Goal: Transaction & Acquisition: Purchase product/service

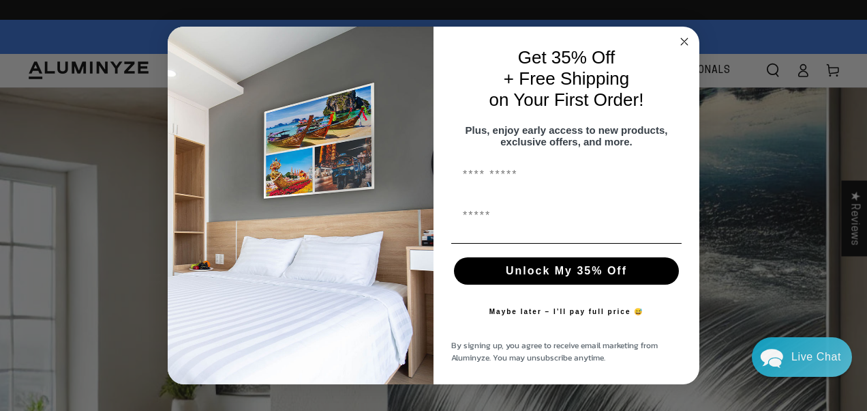
click at [681, 36] on circle "Close dialog" at bounding box center [685, 42] width 16 height 16
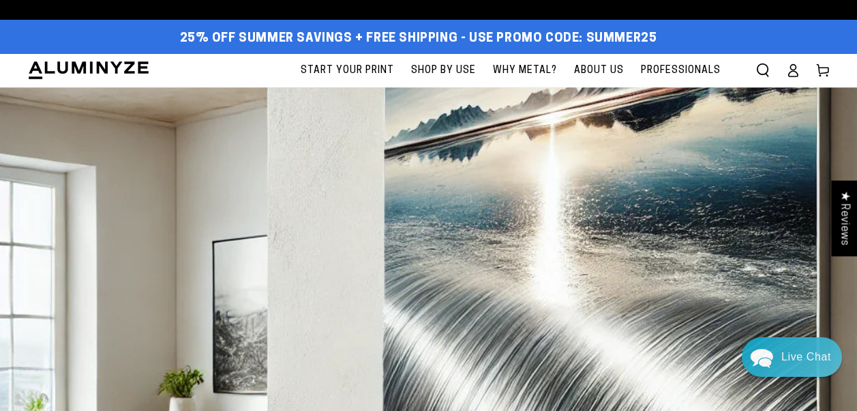
click at [518, 75] on span "Why Metal?" at bounding box center [525, 70] width 64 height 17
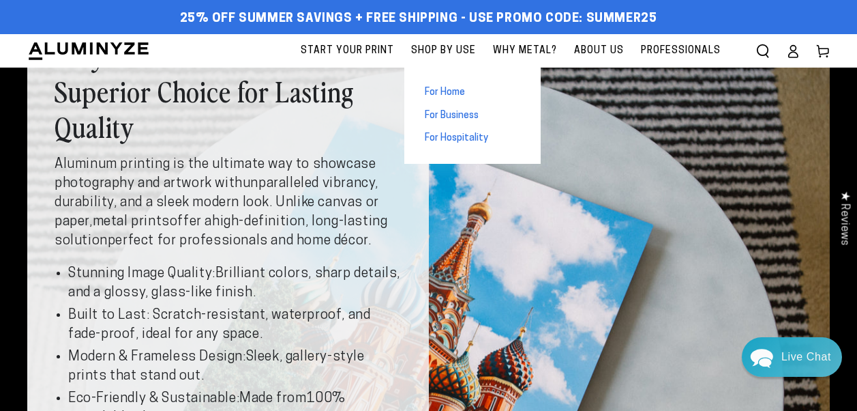
click at [450, 99] on span "For Home" at bounding box center [445, 93] width 40 height 14
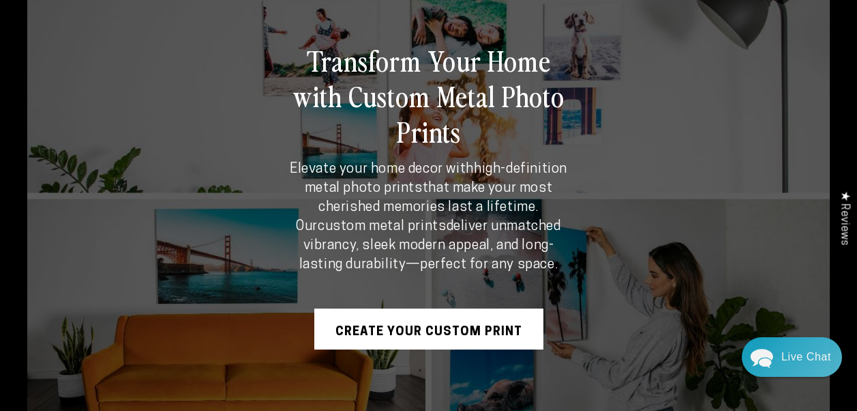
scroll to position [341, 0]
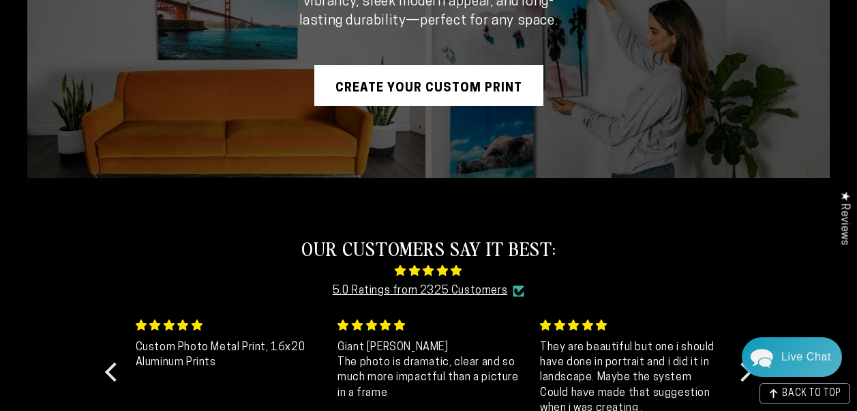
click at [489, 82] on link "Create Your Custom Print" at bounding box center [428, 85] width 229 height 41
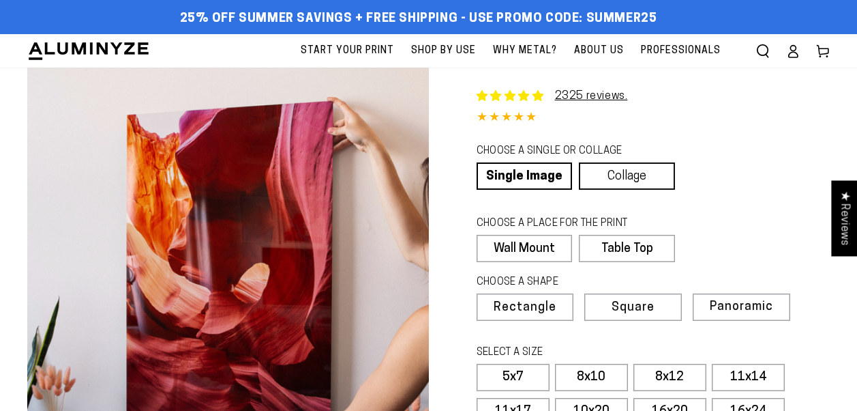
select select "**********"
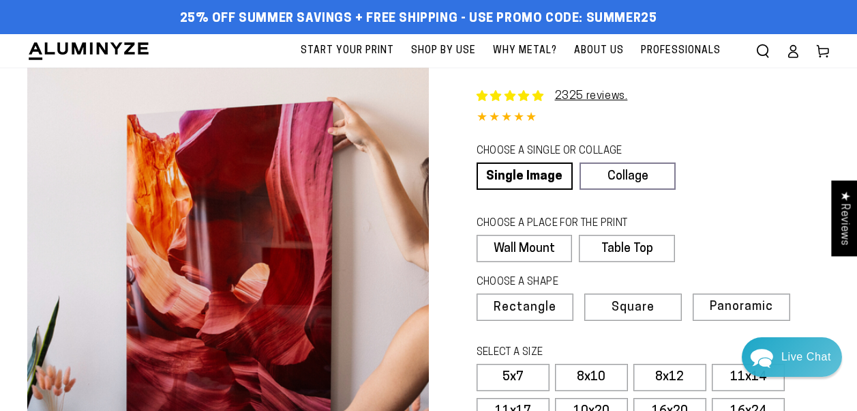
scroll to position [68, 0]
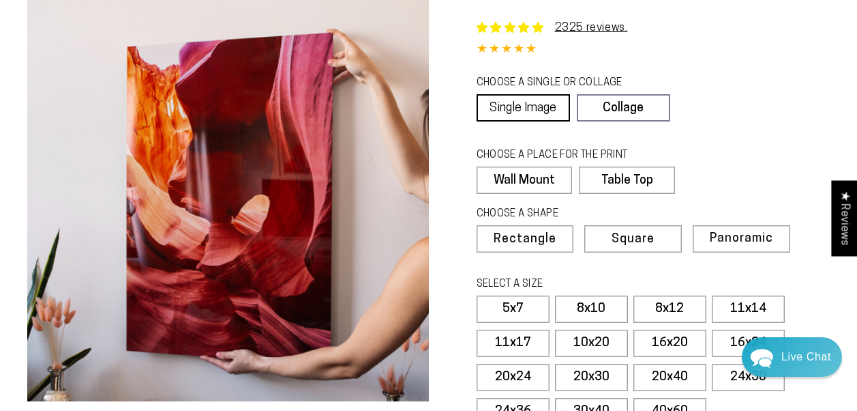
click at [544, 109] on link "Single Image" at bounding box center [523, 107] width 93 height 27
click at [535, 169] on label "Wall Mount" at bounding box center [524, 179] width 95 height 27
click at [723, 233] on span "Panoramic" at bounding box center [739, 238] width 61 height 13
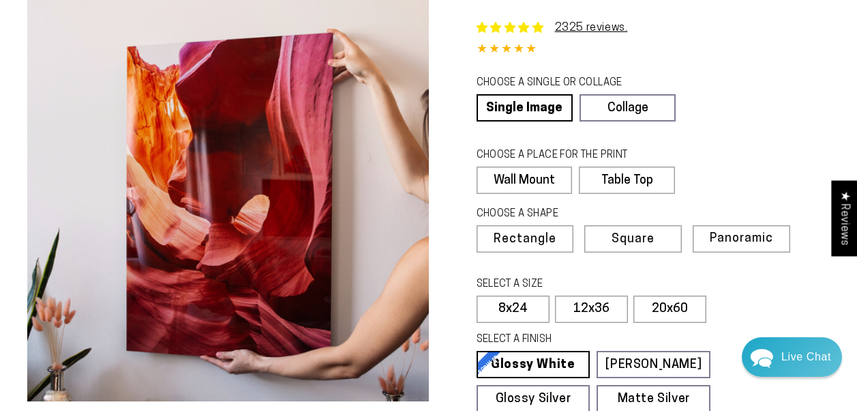
scroll to position [136, 0]
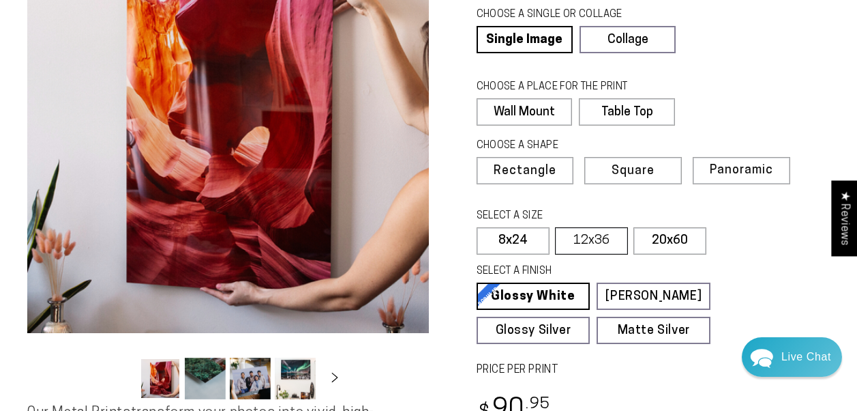
click at [580, 246] on label "12x36" at bounding box center [591, 240] width 73 height 27
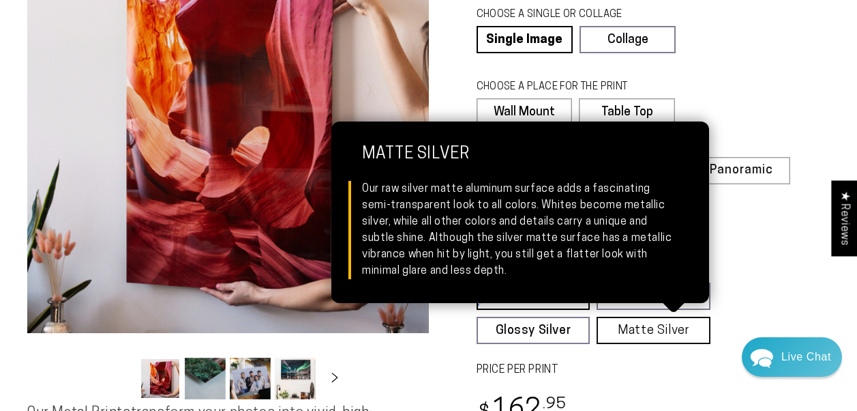
scroll to position [205, 0]
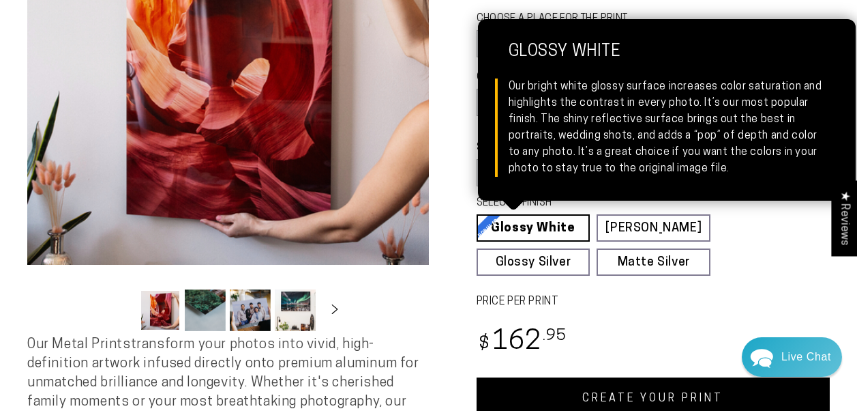
click at [540, 220] on link "Glossy White Glossy White Our bright white glossy surface increases color satur…" at bounding box center [534, 227] width 114 height 27
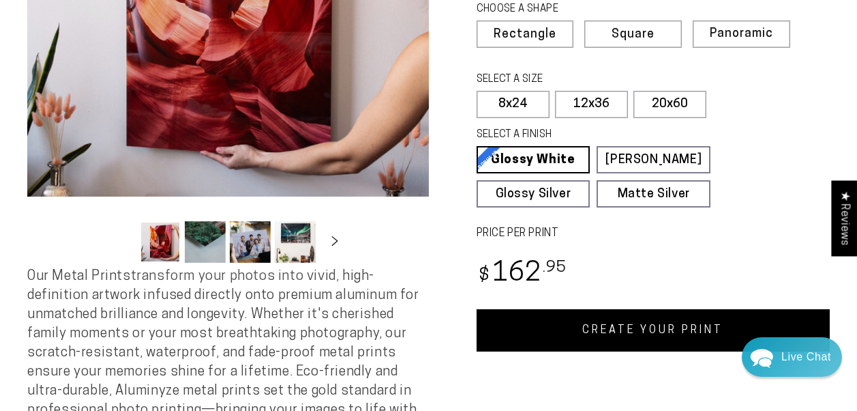
scroll to position [341, 0]
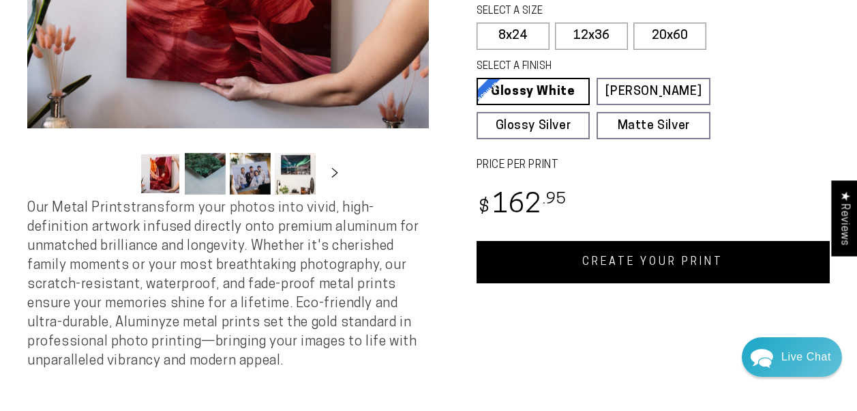
click at [610, 259] on link "CREATE YOUR PRINT" at bounding box center [654, 262] width 354 height 42
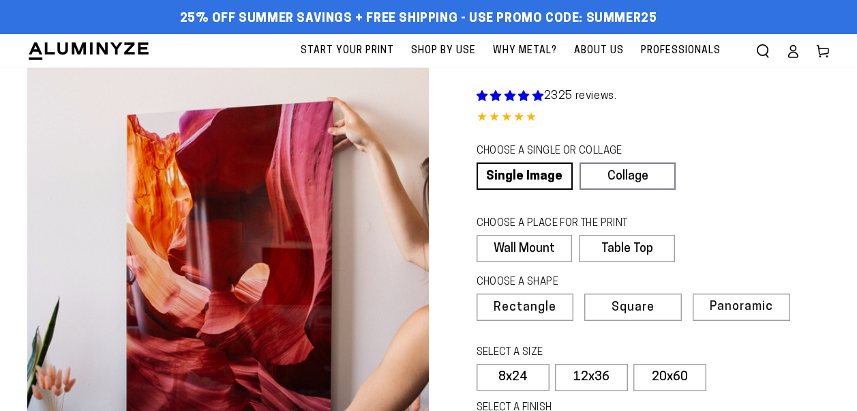
scroll to position [341, 0]
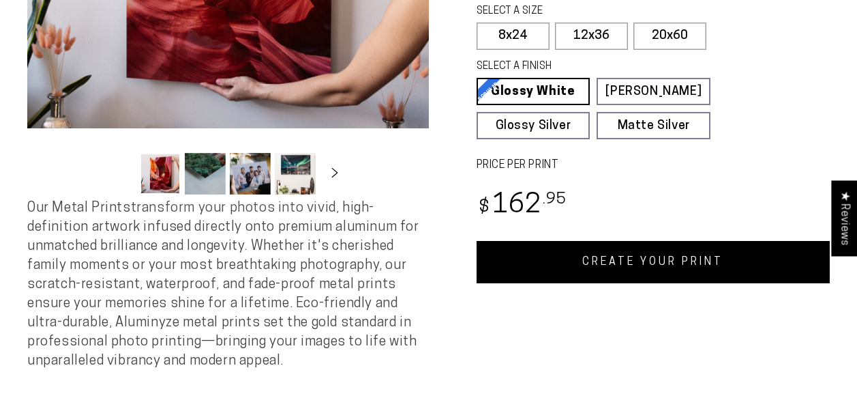
select select "**********"
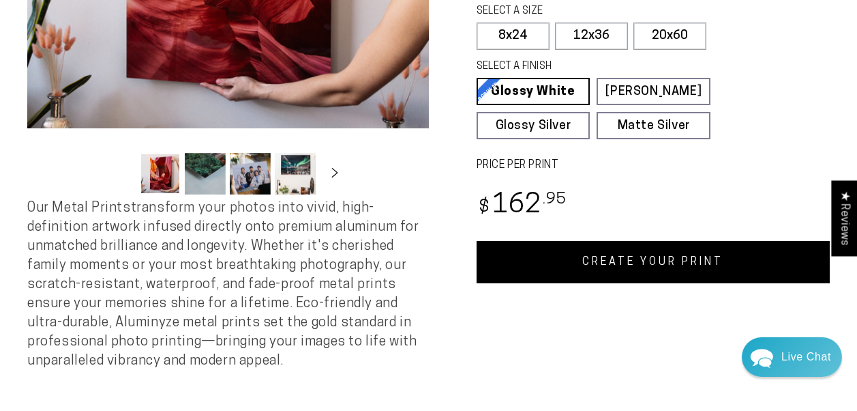
click at [258, 180] on button "Load image 3 in gallery view" at bounding box center [250, 174] width 41 height 42
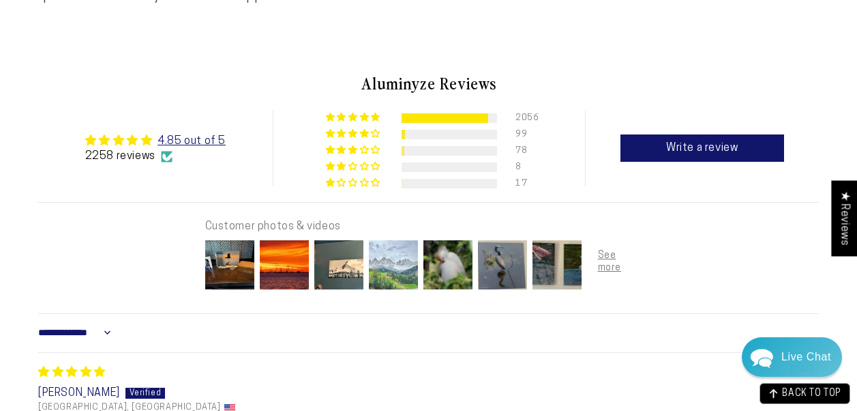
scroll to position [818, 0]
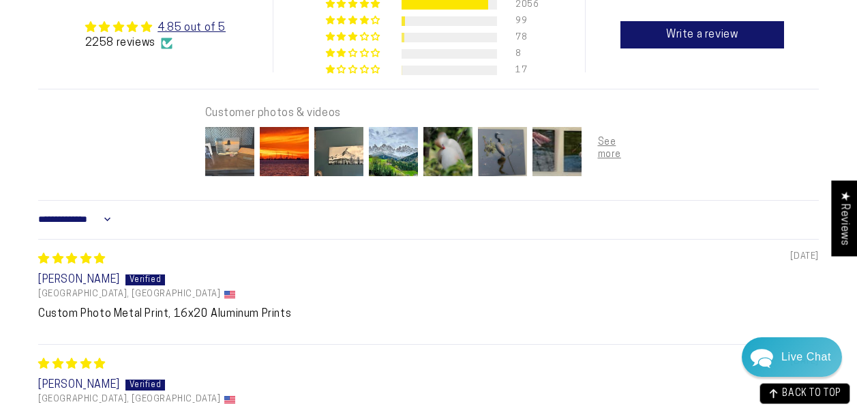
click at [222, 158] on img at bounding box center [230, 151] width 55 height 55
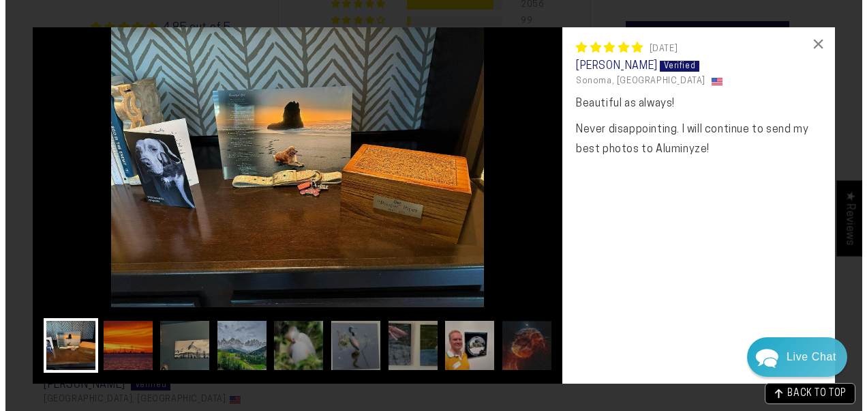
scroll to position [823, 0]
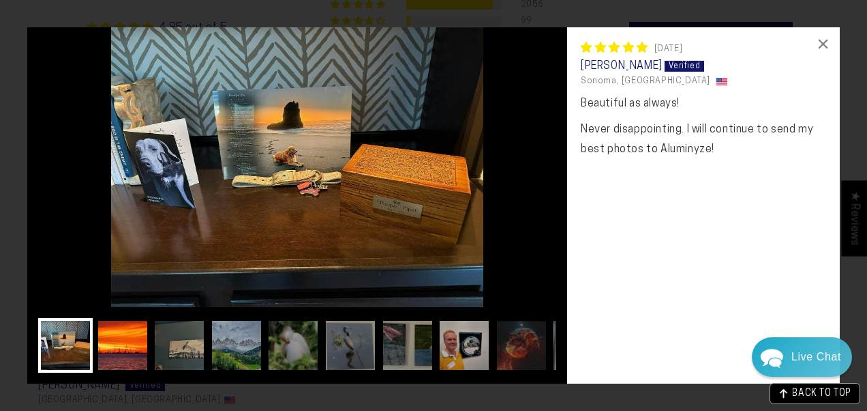
click at [125, 351] on img at bounding box center [122, 345] width 55 height 55
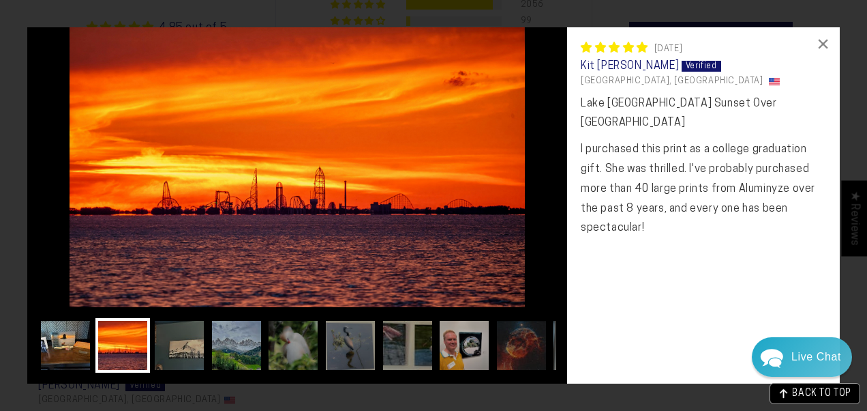
click at [68, 345] on img at bounding box center [65, 345] width 55 height 55
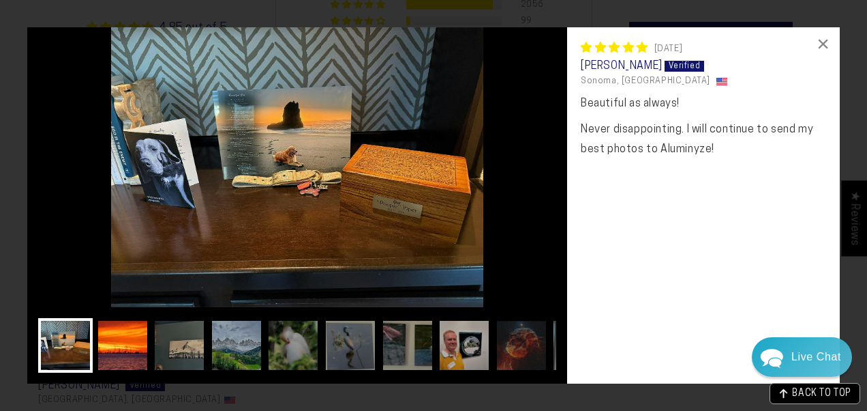
click at [117, 346] on img at bounding box center [122, 345] width 55 height 55
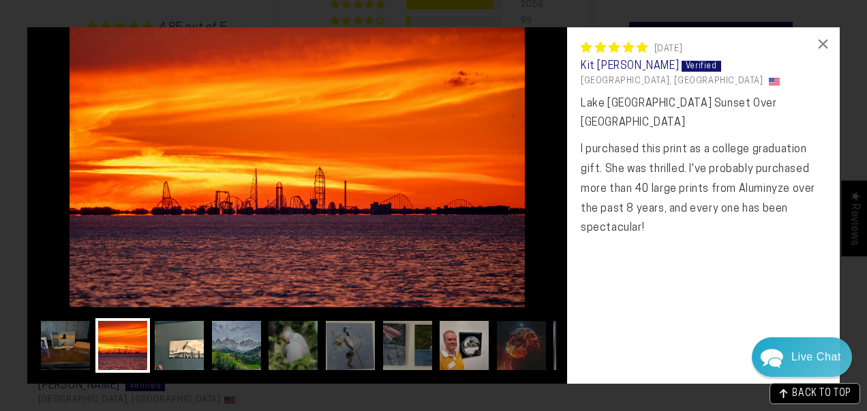
click at [173, 331] on img at bounding box center [179, 345] width 55 height 55
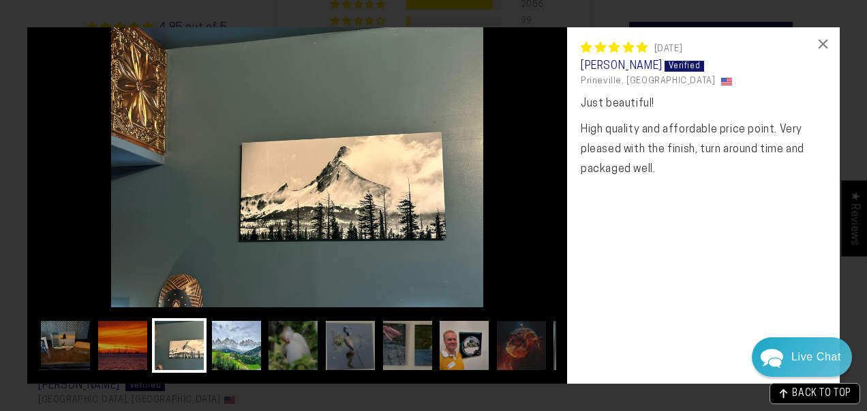
click at [233, 337] on img at bounding box center [236, 345] width 55 height 55
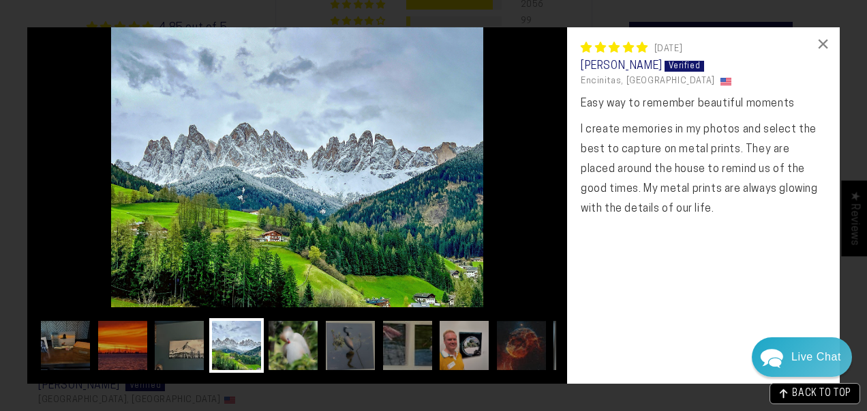
click at [286, 342] on img at bounding box center [293, 345] width 55 height 55
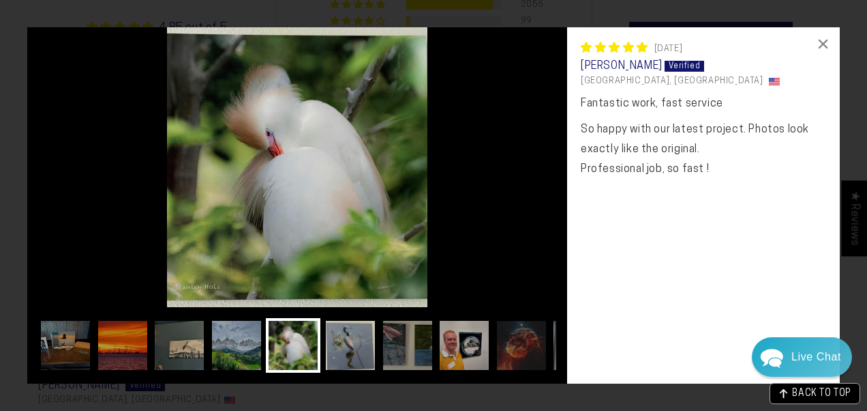
click at [339, 350] on img at bounding box center [350, 345] width 55 height 55
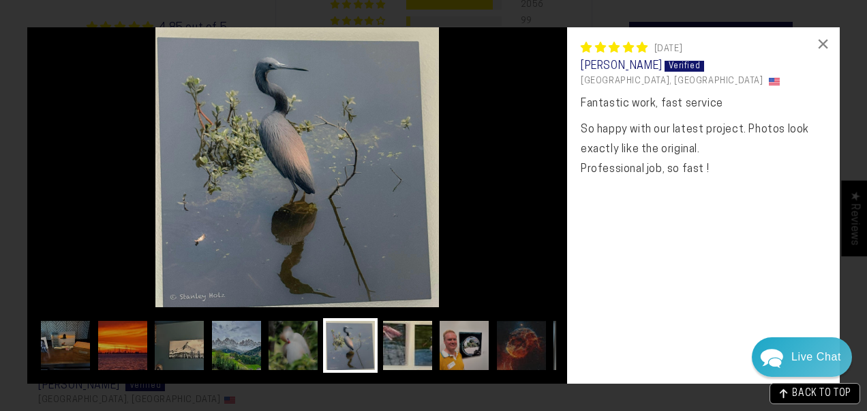
click at [390, 340] on img at bounding box center [408, 345] width 55 height 55
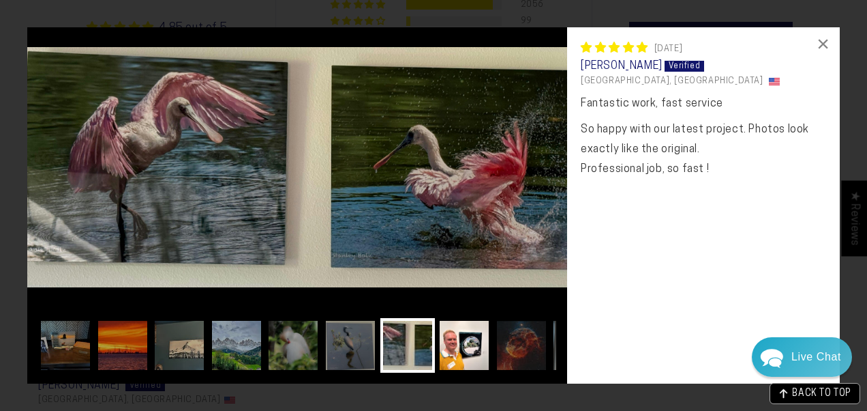
click at [444, 335] on img at bounding box center [464, 345] width 55 height 55
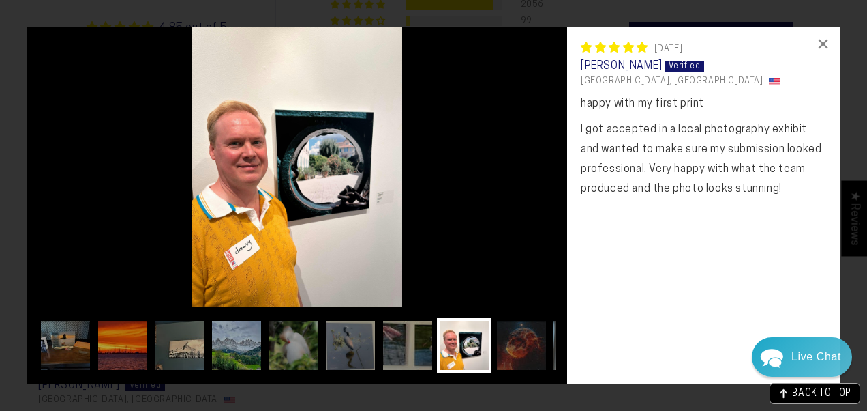
scroll to position [0, 27]
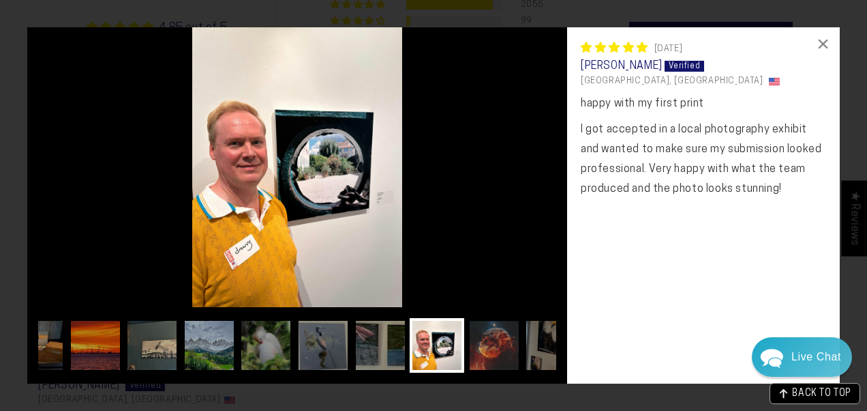
click at [493, 351] on img at bounding box center [494, 345] width 55 height 55
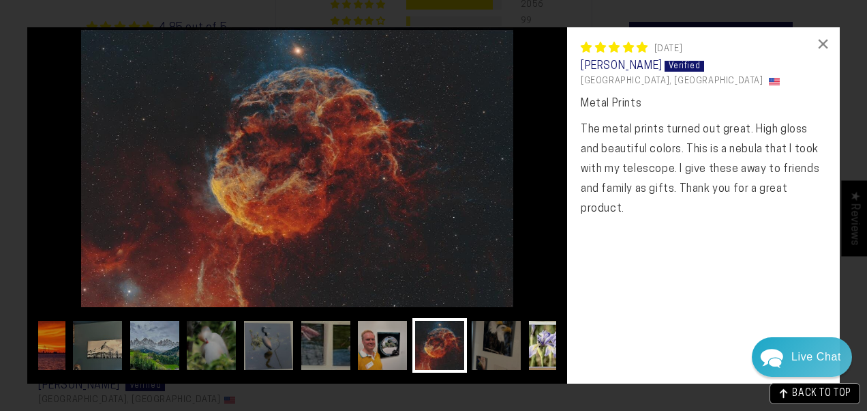
click at [535, 345] on img at bounding box center [553, 345] width 55 height 55
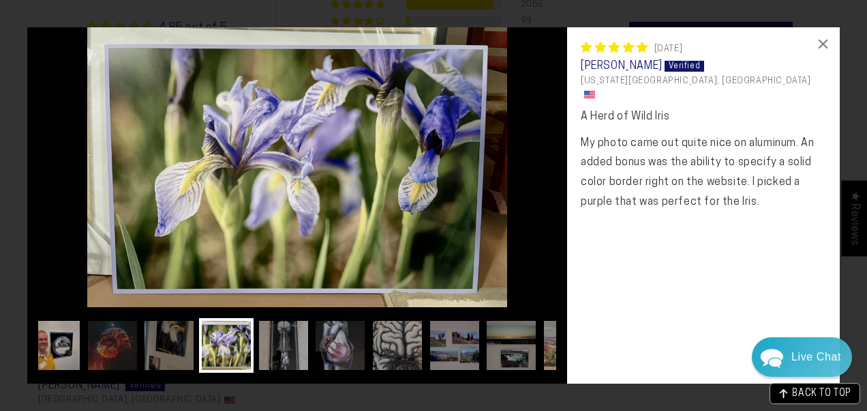
scroll to position [0, 527]
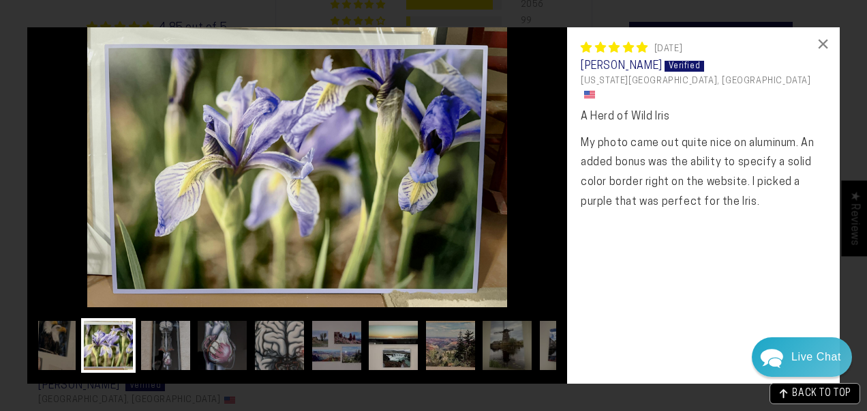
click at [400, 338] on img at bounding box center [393, 345] width 55 height 55
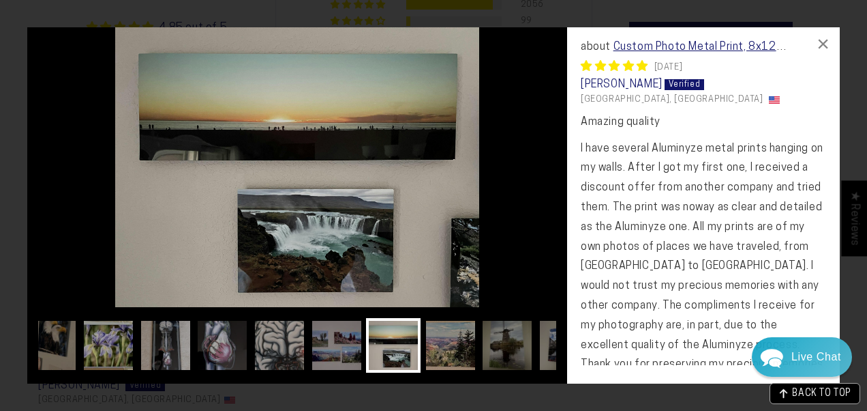
scroll to position [0, 464]
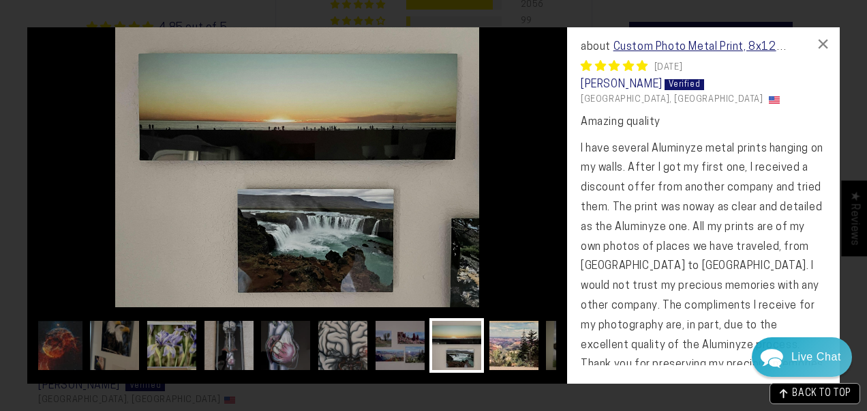
click at [507, 338] on img at bounding box center [514, 345] width 55 height 55
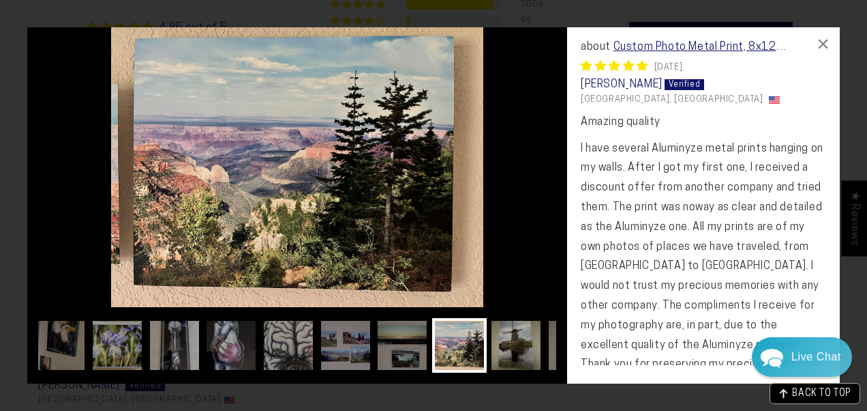
click at [503, 339] on img at bounding box center [516, 345] width 55 height 55
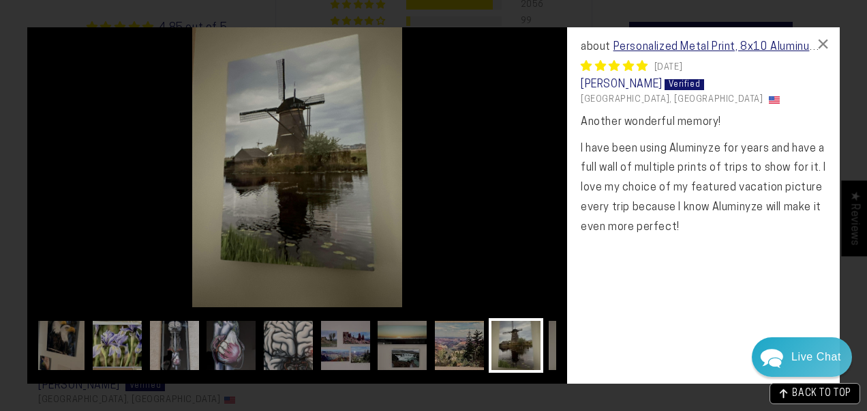
scroll to position [0, 573]
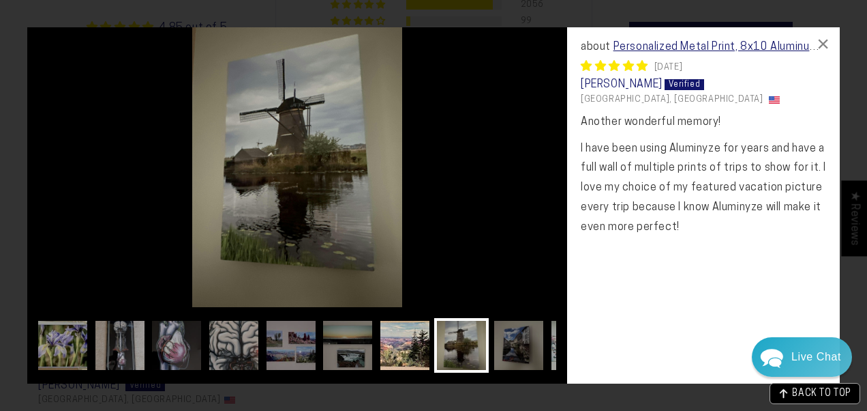
click at [387, 336] on img at bounding box center [405, 345] width 55 height 55
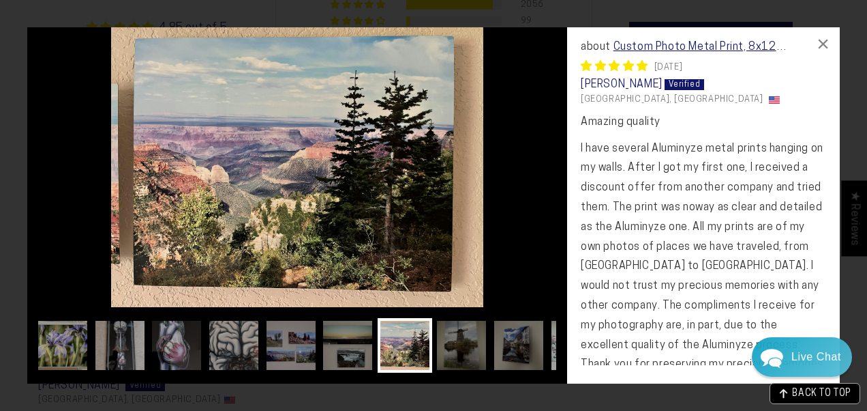
scroll to position [0, 518]
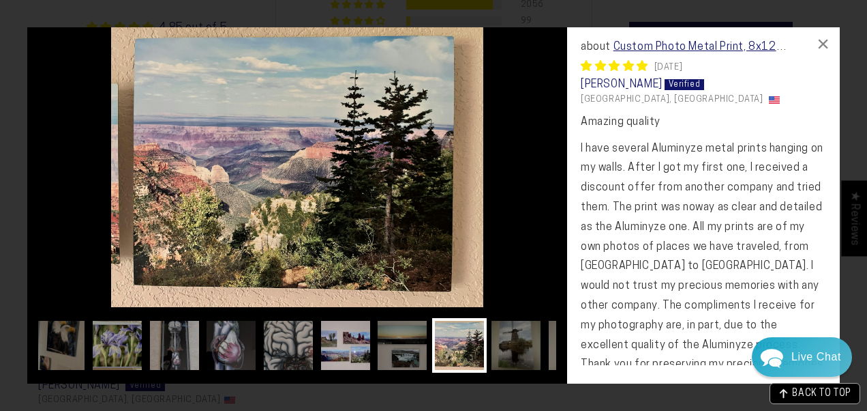
click at [408, 340] on img at bounding box center [402, 345] width 55 height 55
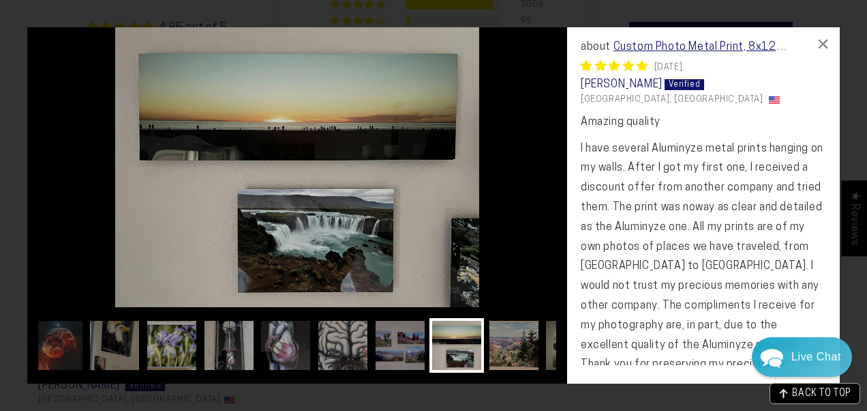
scroll to position [0, 0]
click at [825, 43] on div "×" at bounding box center [823, 43] width 33 height 33
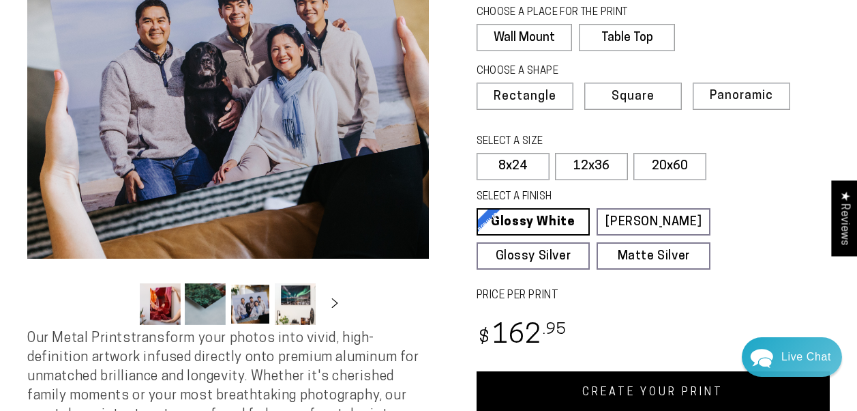
scroll to position [205, 0]
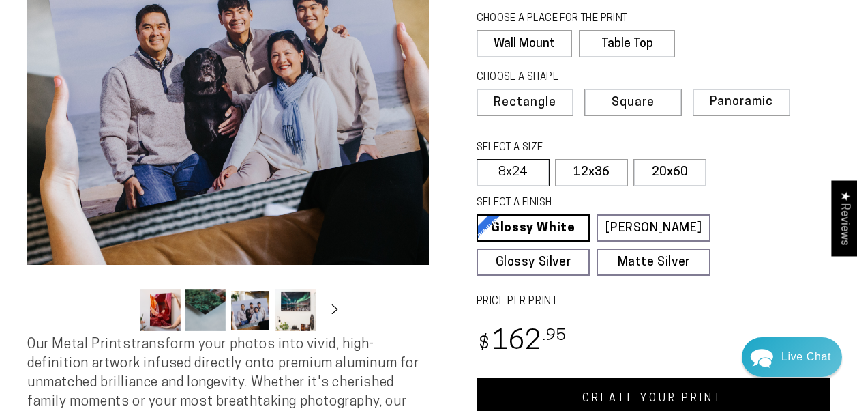
click at [535, 177] on label "8x24" at bounding box center [513, 172] width 73 height 27
click at [571, 161] on label "12x36" at bounding box center [591, 172] width 73 height 27
click at [666, 160] on label "20x60" at bounding box center [670, 172] width 73 height 27
click at [581, 166] on label "12x36" at bounding box center [591, 172] width 73 height 27
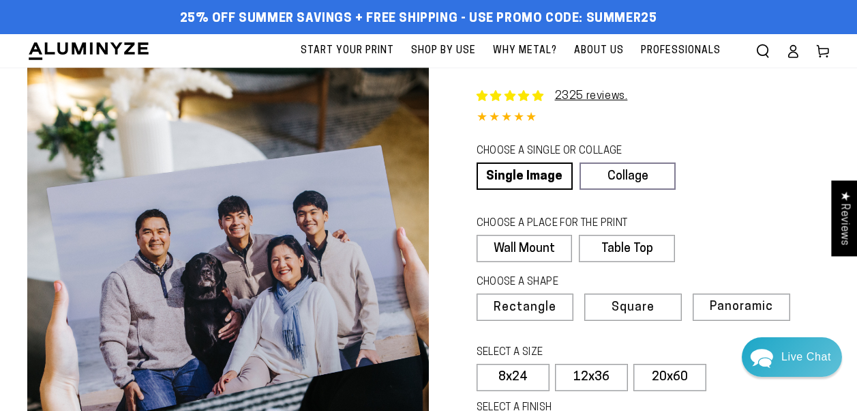
click at [658, 42] on link "Professionals" at bounding box center [680, 50] width 93 height 33
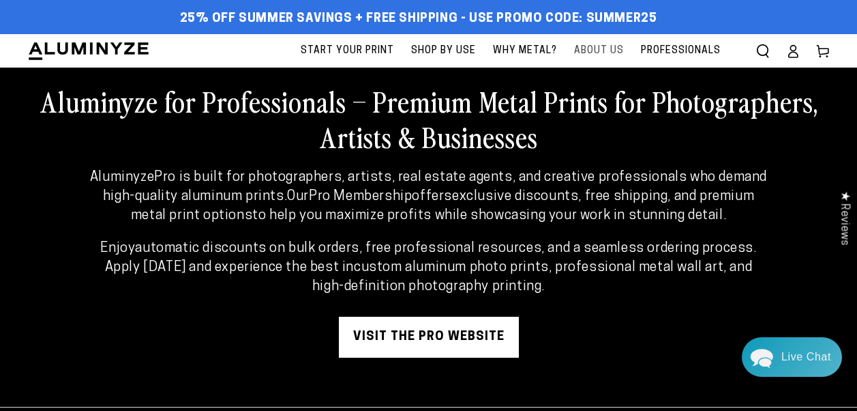
click at [589, 48] on span "About Us" at bounding box center [599, 50] width 50 height 17
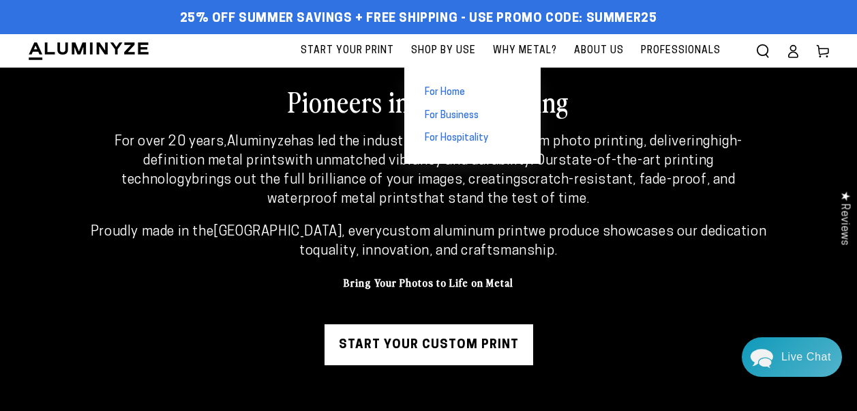
click at [440, 90] on span "For Home" at bounding box center [445, 93] width 40 height 14
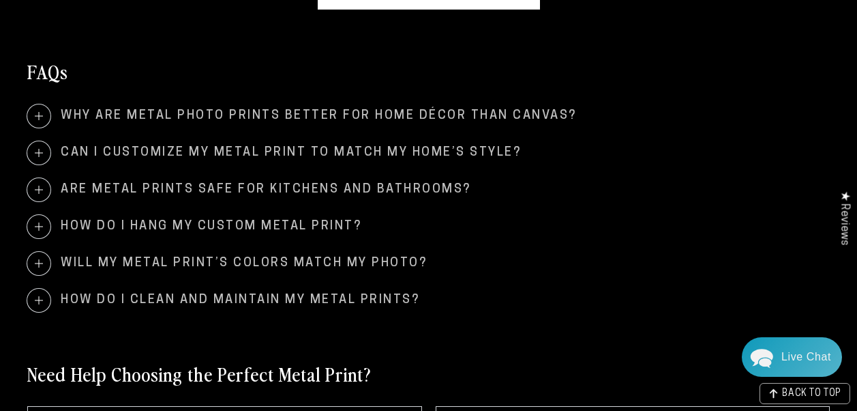
scroll to position [2523, 0]
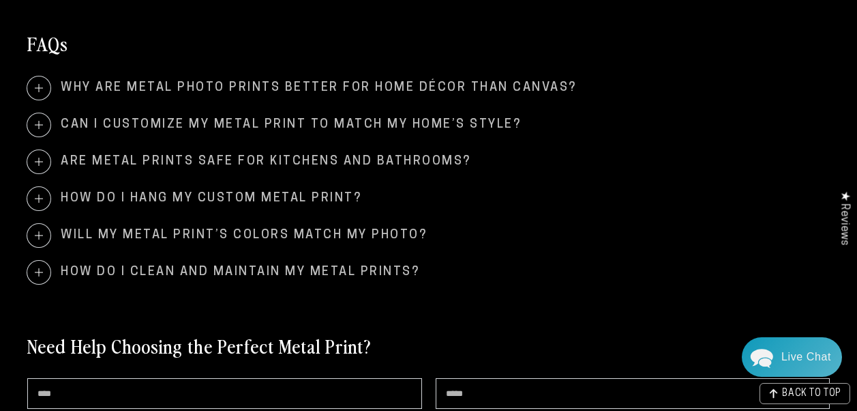
click at [42, 236] on span at bounding box center [38, 235] width 23 height 23
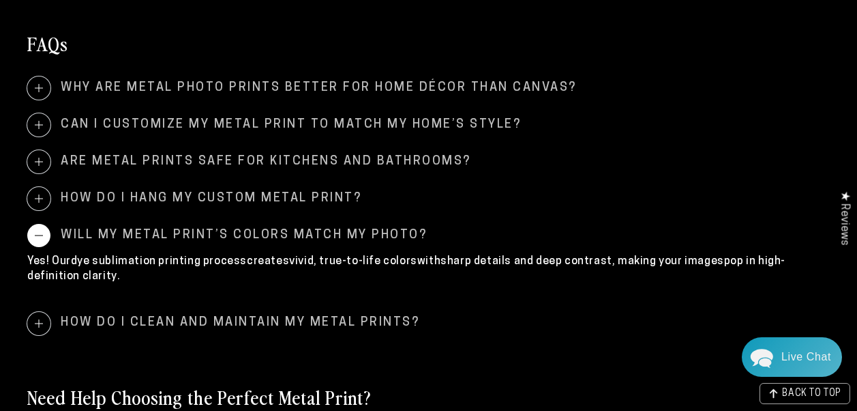
click at [34, 321] on span at bounding box center [38, 323] width 23 height 23
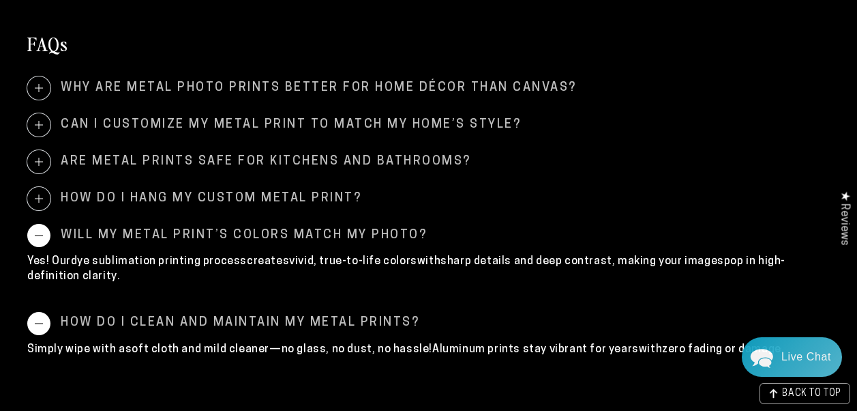
click at [42, 194] on span at bounding box center [38, 198] width 23 height 23
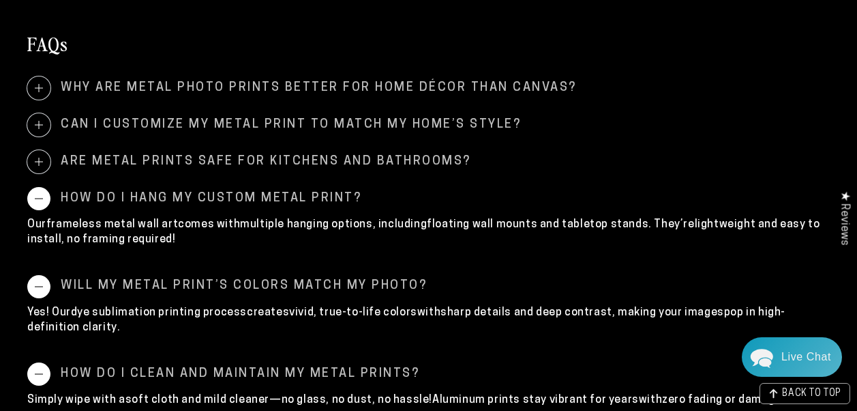
click at [38, 121] on span at bounding box center [38, 124] width 23 height 23
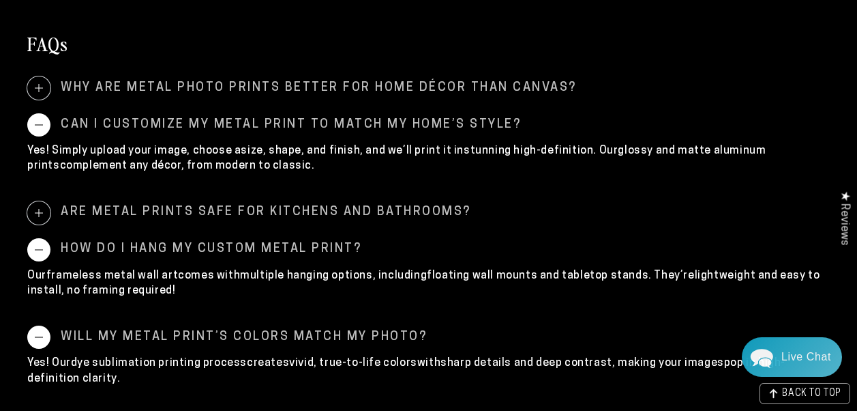
click at [37, 85] on span at bounding box center [38, 87] width 23 height 23
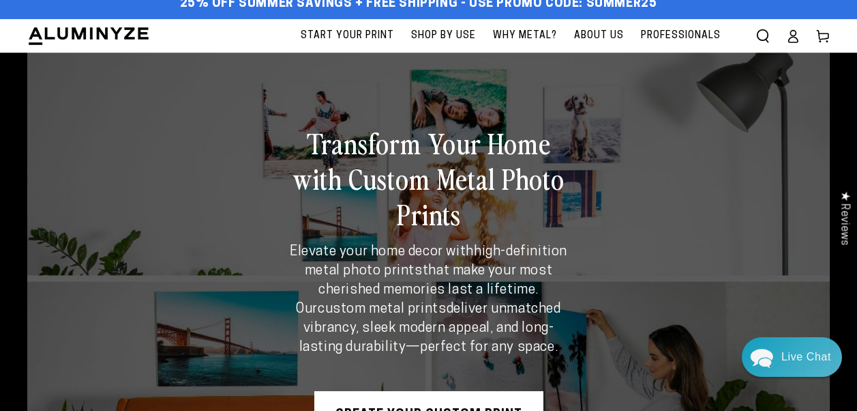
scroll to position [0, 0]
